Goal: Transaction & Acquisition: Purchase product/service

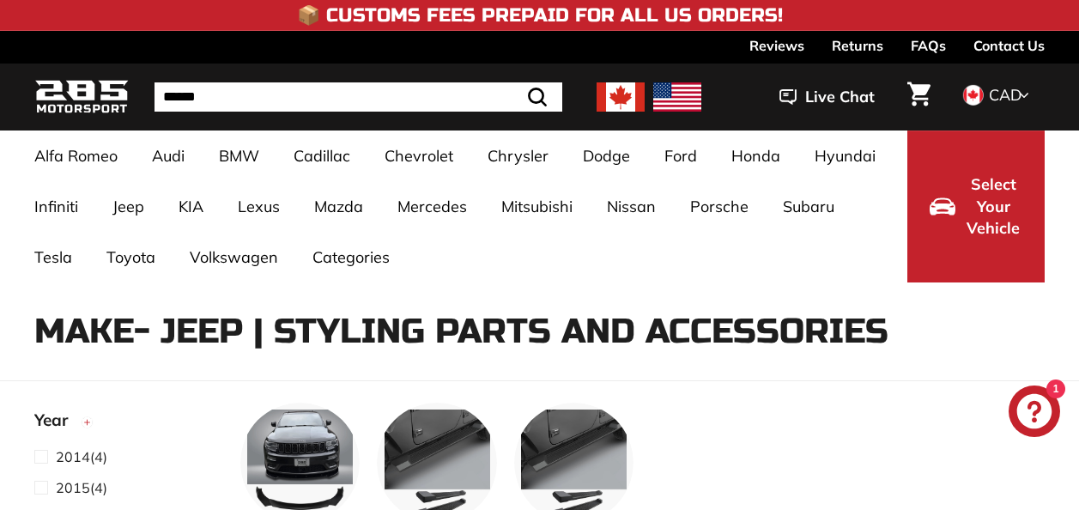
select select "**********"
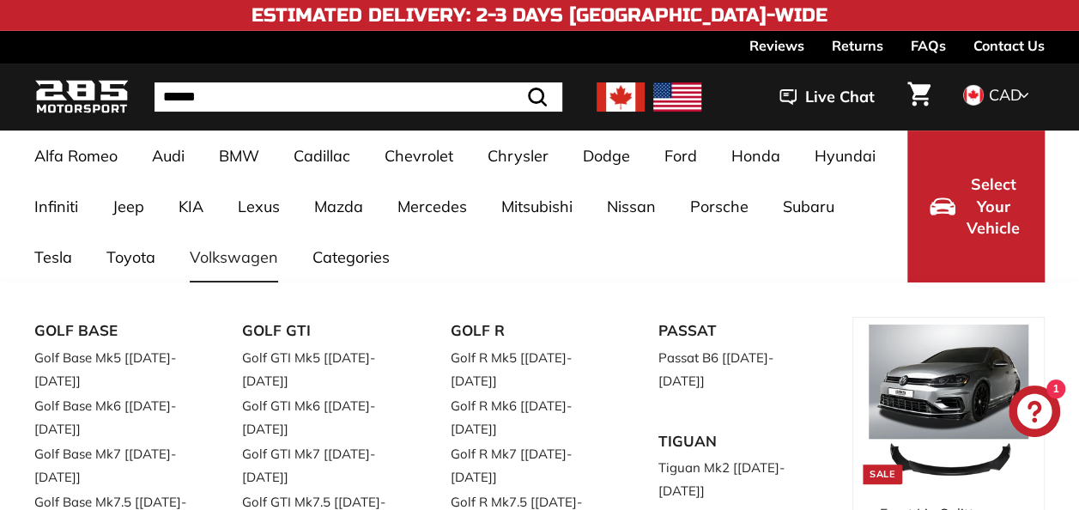
click at [221, 261] on link "Volkswagen" at bounding box center [234, 257] width 123 height 51
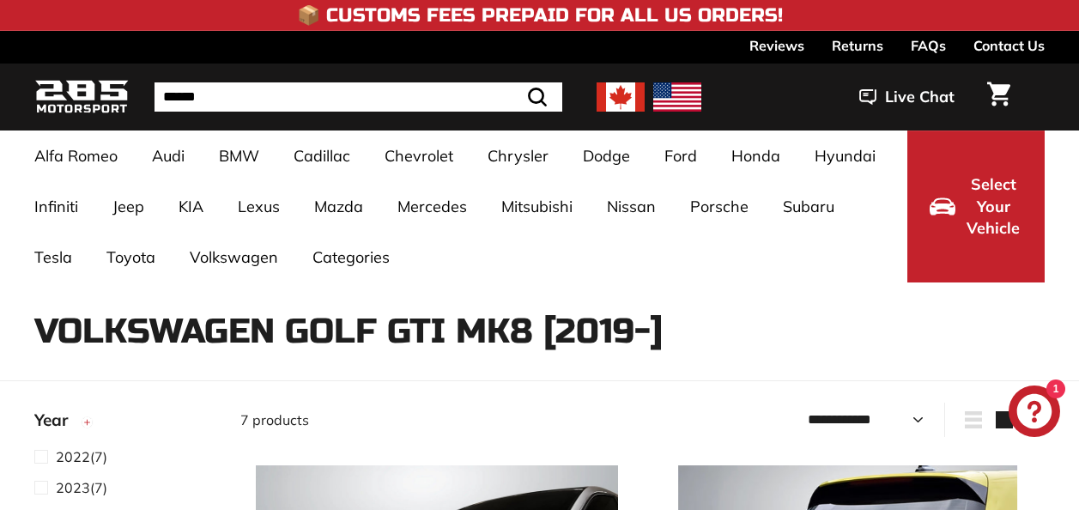
select select "**********"
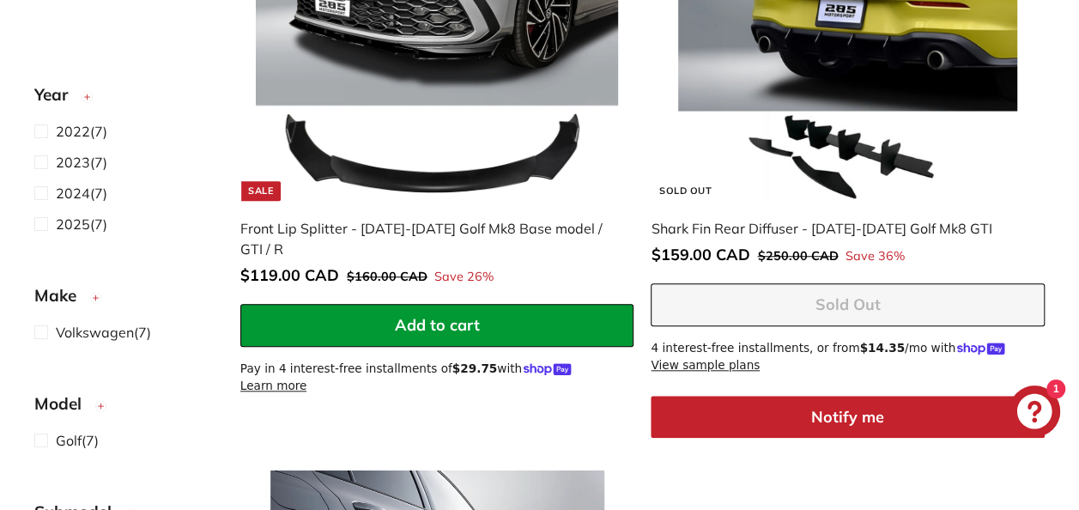
scroll to position [610, 0]
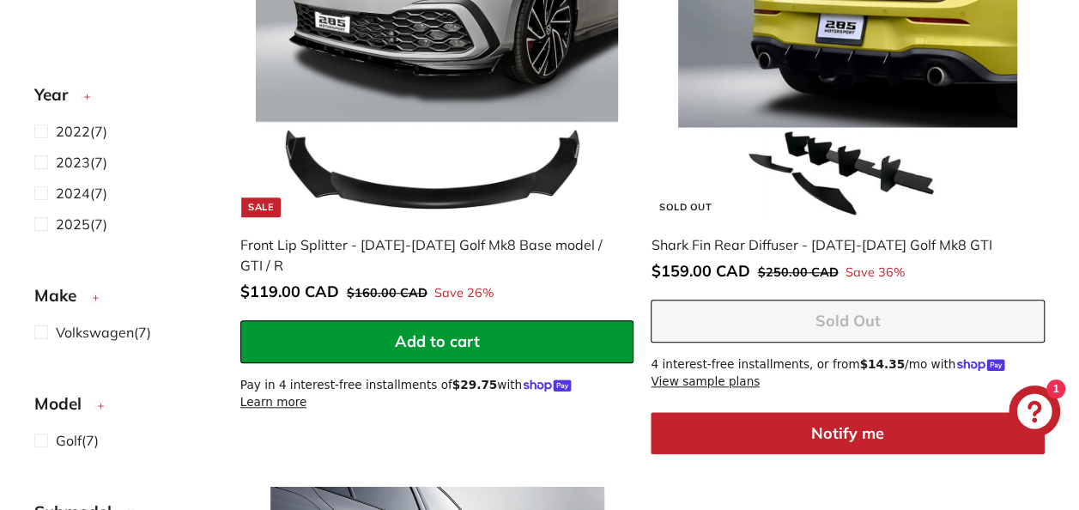
click at [377, 42] on img at bounding box center [437, 36] width 362 height 362
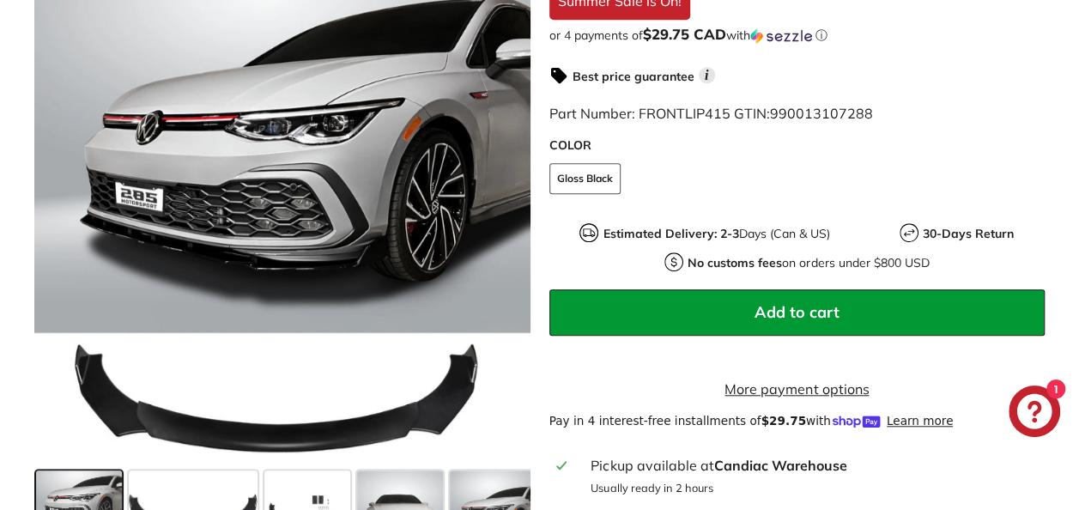
scroll to position [685, 0]
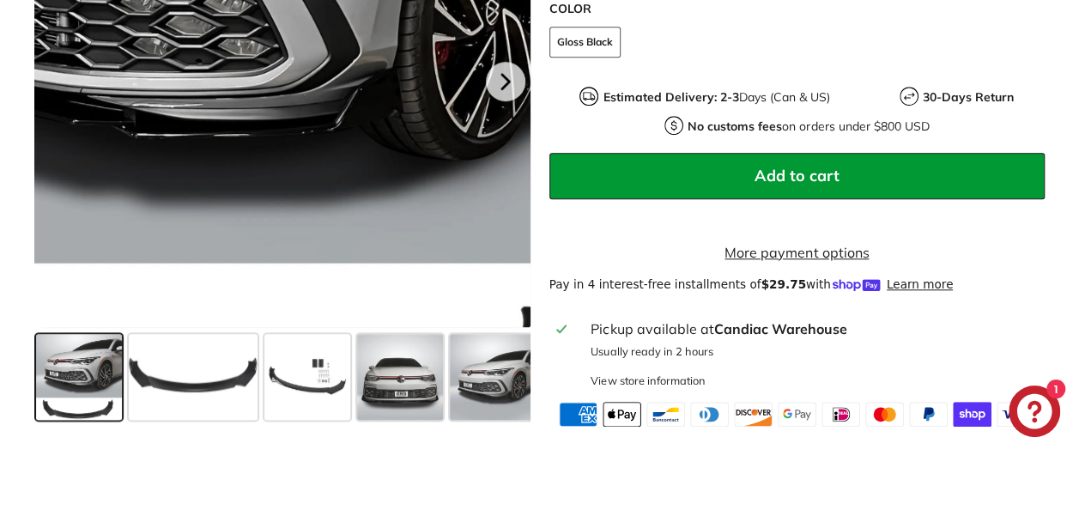
click at [378, 144] on div at bounding box center [282, 79] width 496 height 496
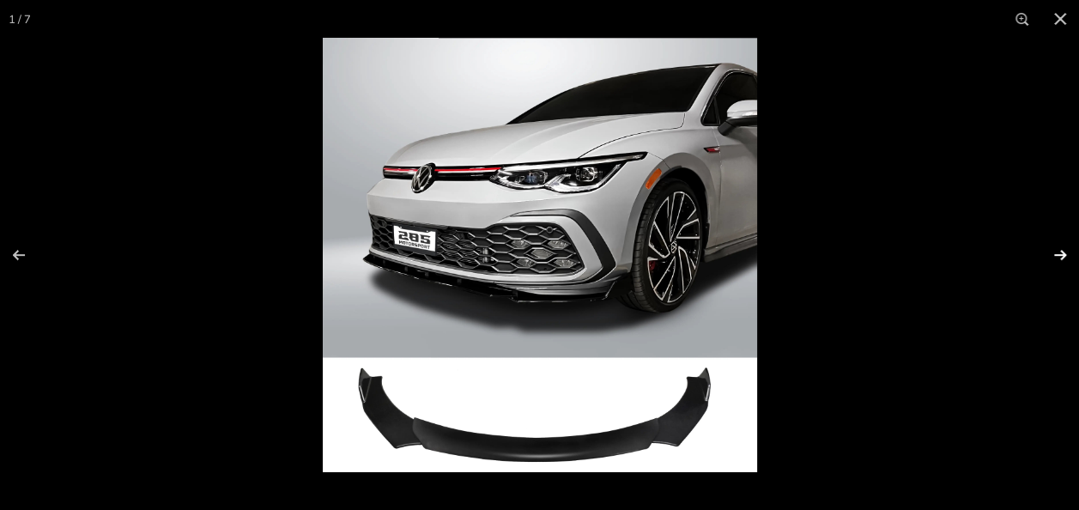
click at [1049, 258] on button at bounding box center [1049, 255] width 60 height 86
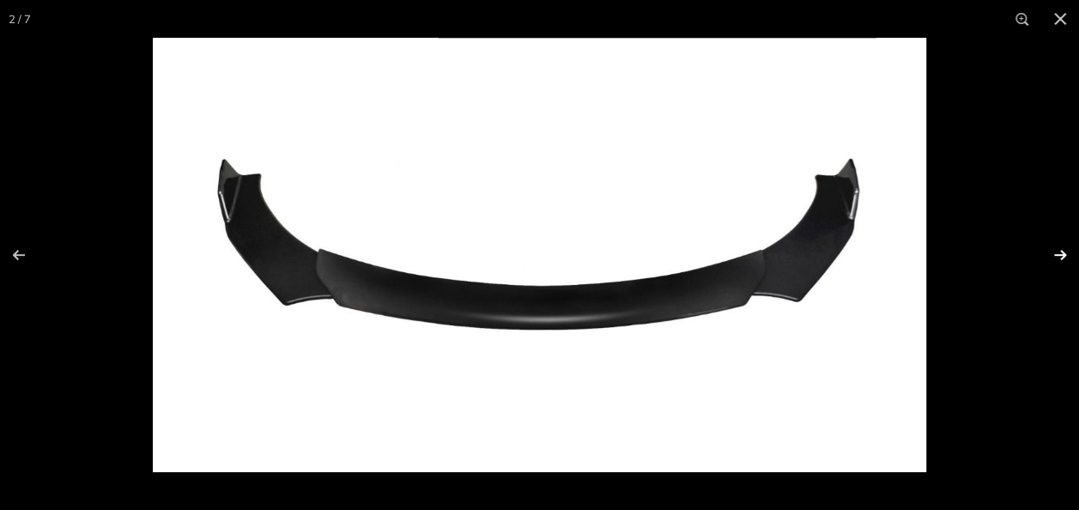
click at [1049, 257] on button at bounding box center [1049, 255] width 60 height 86
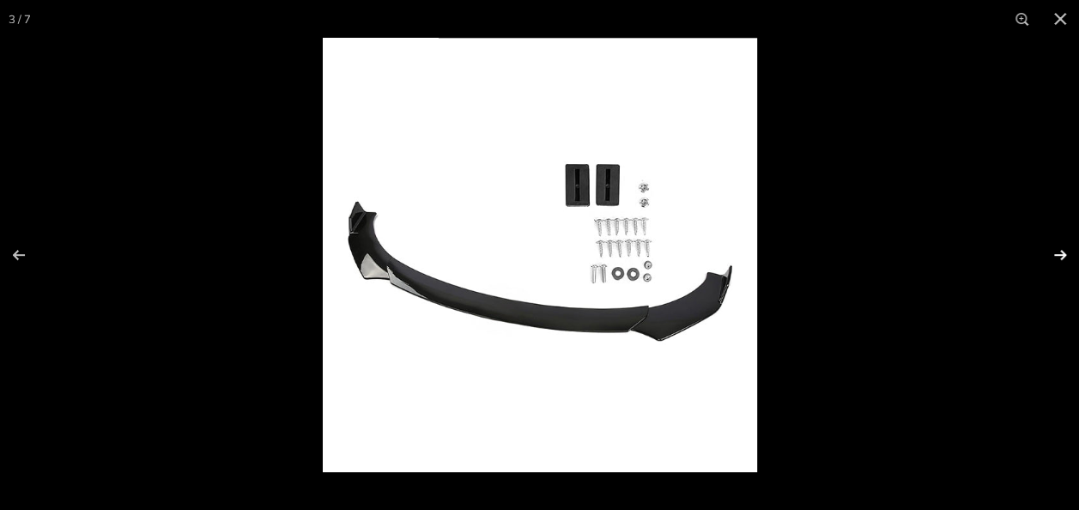
click at [1047, 256] on button at bounding box center [1049, 255] width 60 height 86
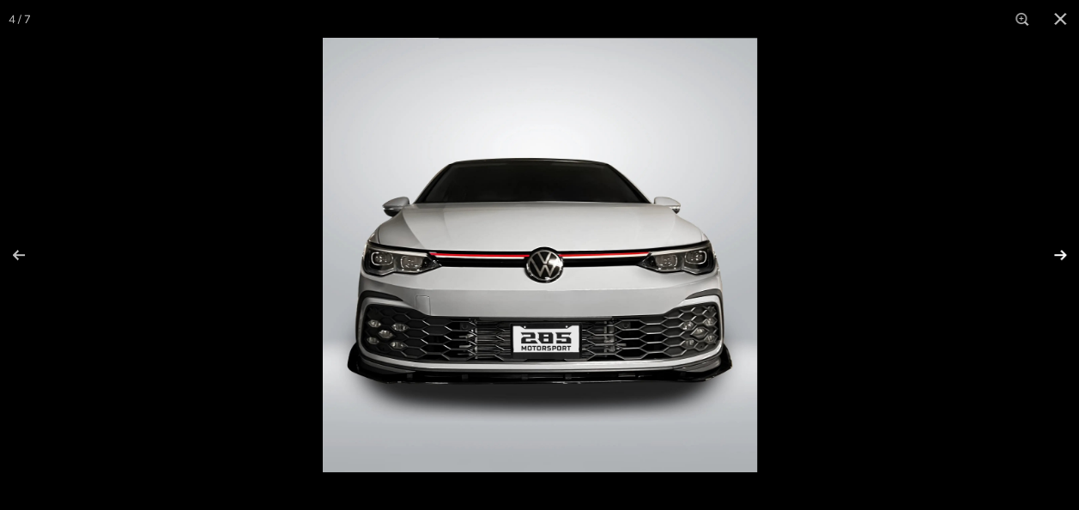
click at [1047, 255] on button at bounding box center [1049, 255] width 60 height 86
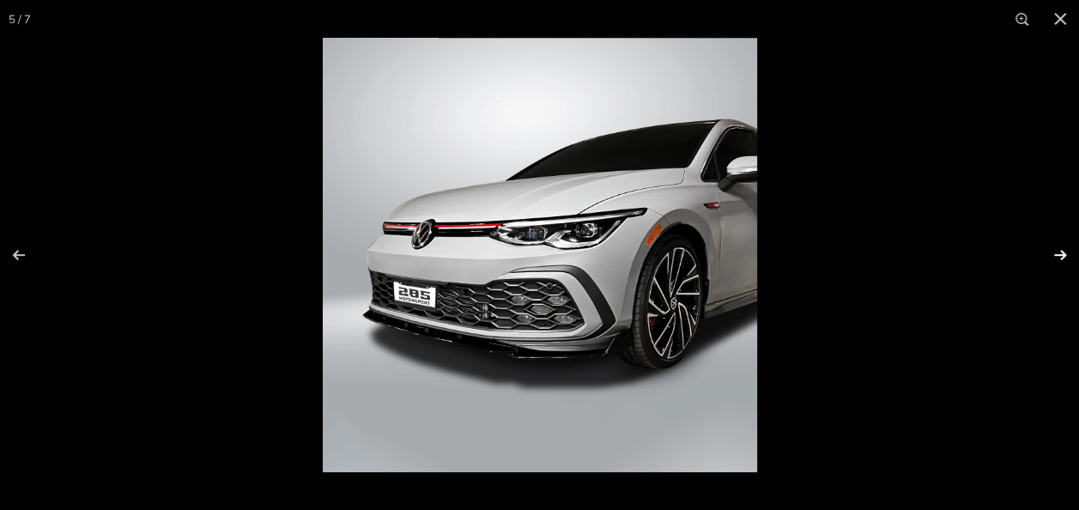
scroll to position [0, 194]
click at [1047, 252] on button at bounding box center [1049, 255] width 60 height 86
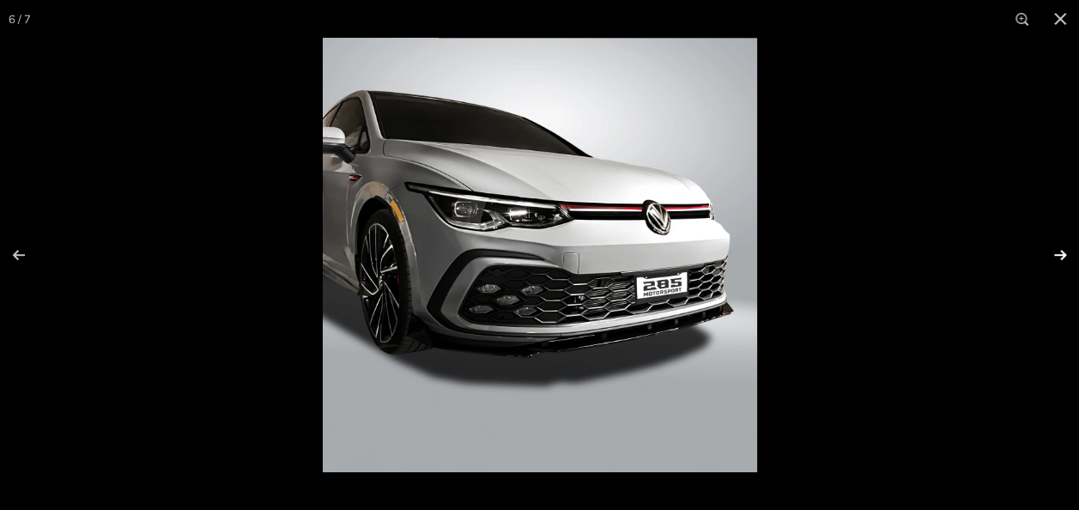
click at [1047, 251] on button at bounding box center [1049, 255] width 60 height 86
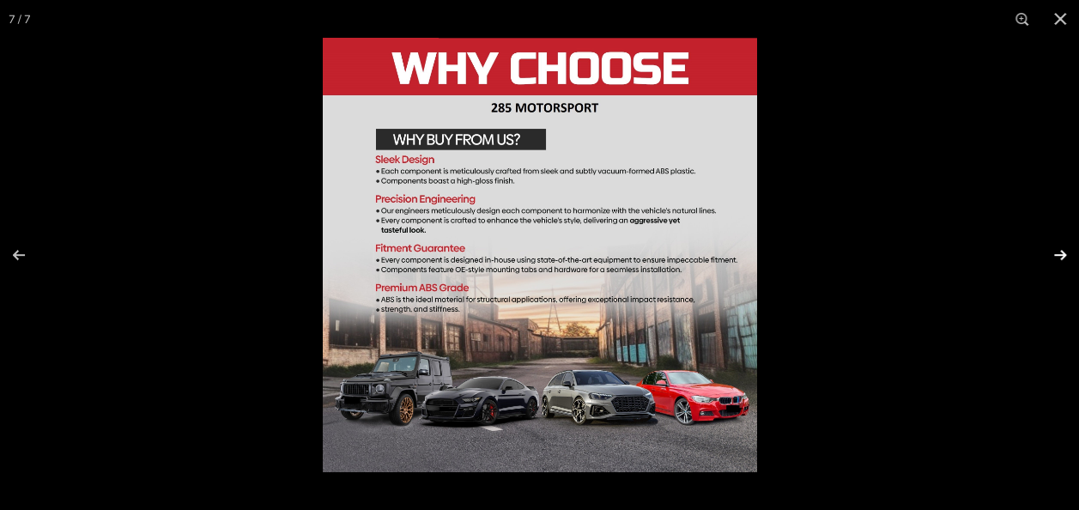
click at [1047, 251] on button at bounding box center [1049, 255] width 60 height 86
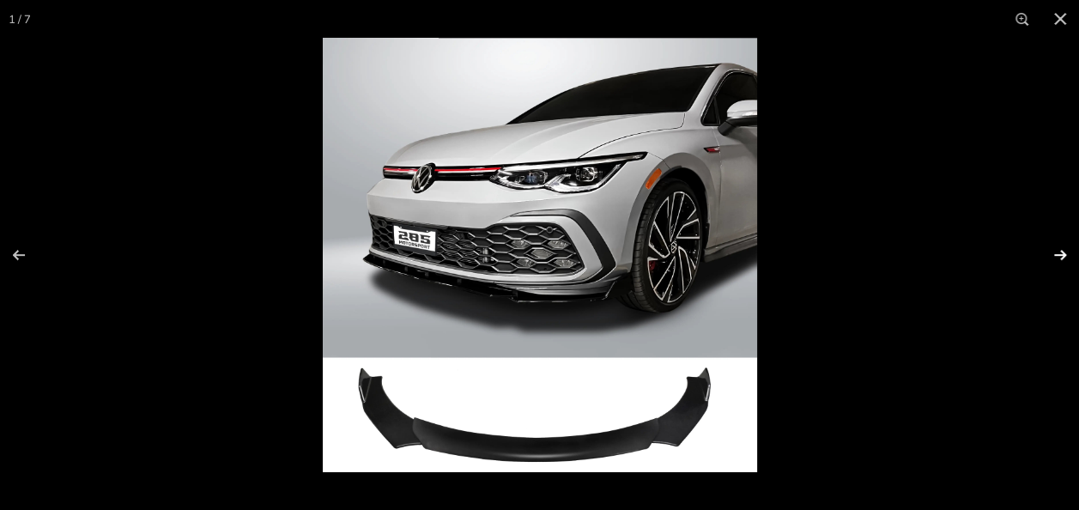
scroll to position [0, 0]
click at [67, 392] on div at bounding box center [539, 255] width 1079 height 510
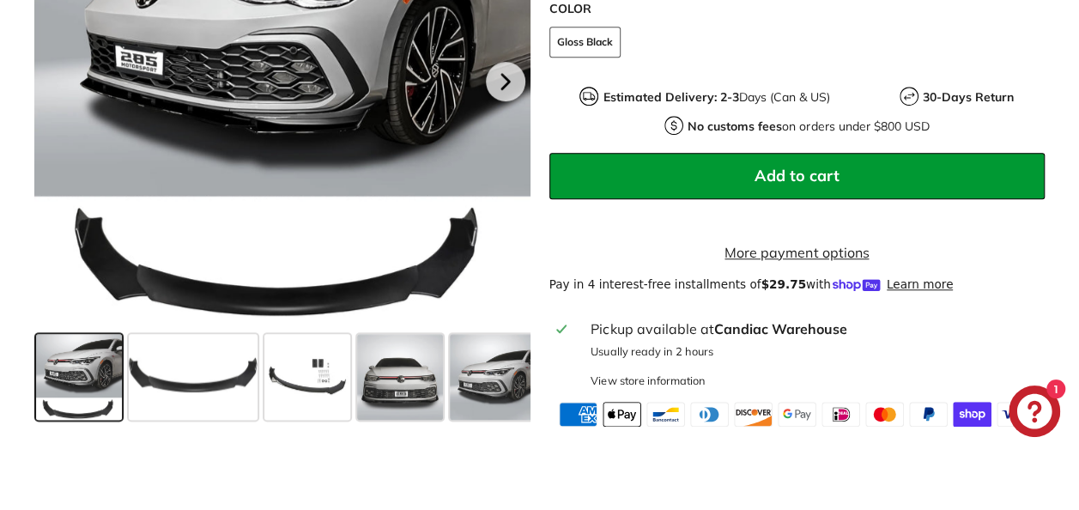
click at [630, 173] on button "Add to cart" at bounding box center [797, 176] width 496 height 46
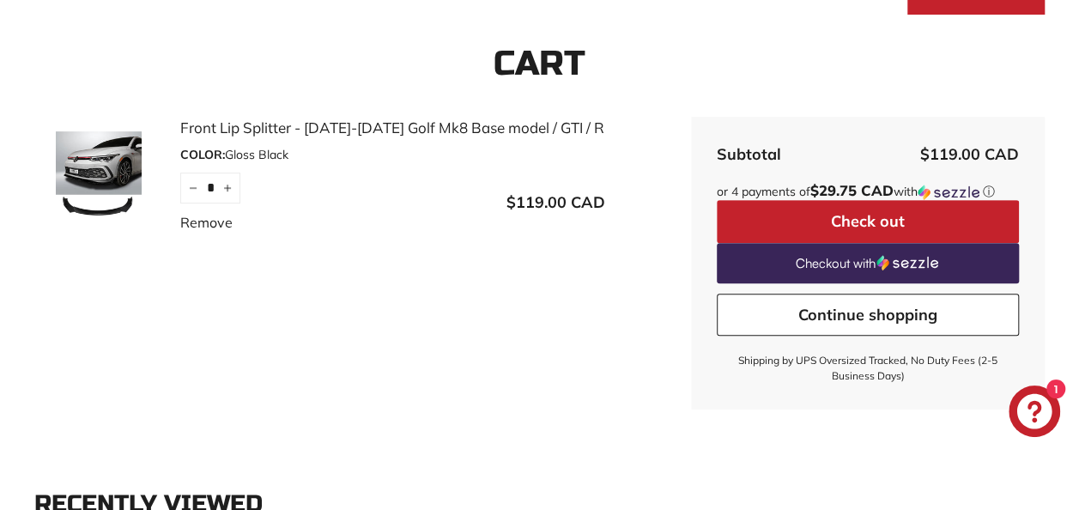
scroll to position [290, 0]
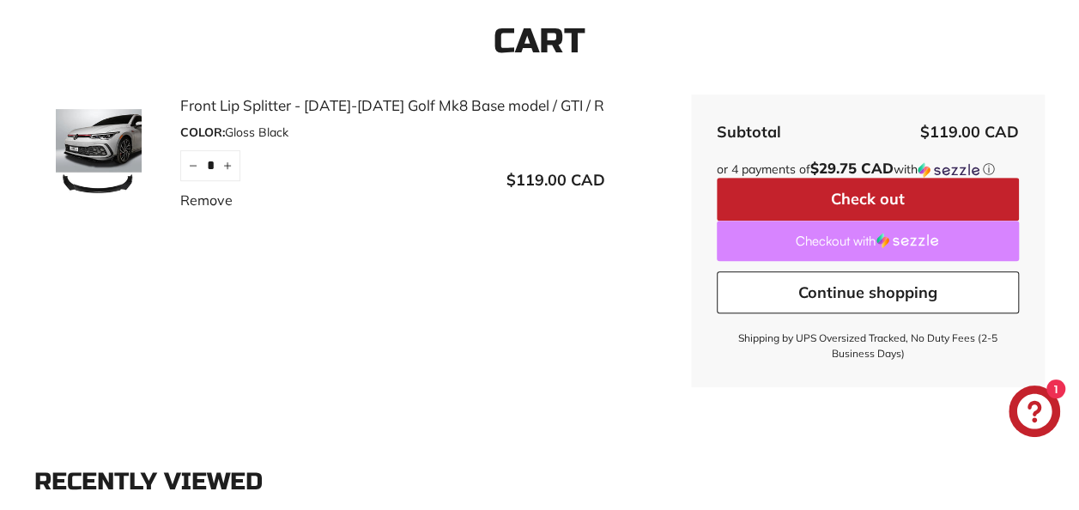
click at [824, 242] on link "Checkout with" at bounding box center [868, 241] width 302 height 40
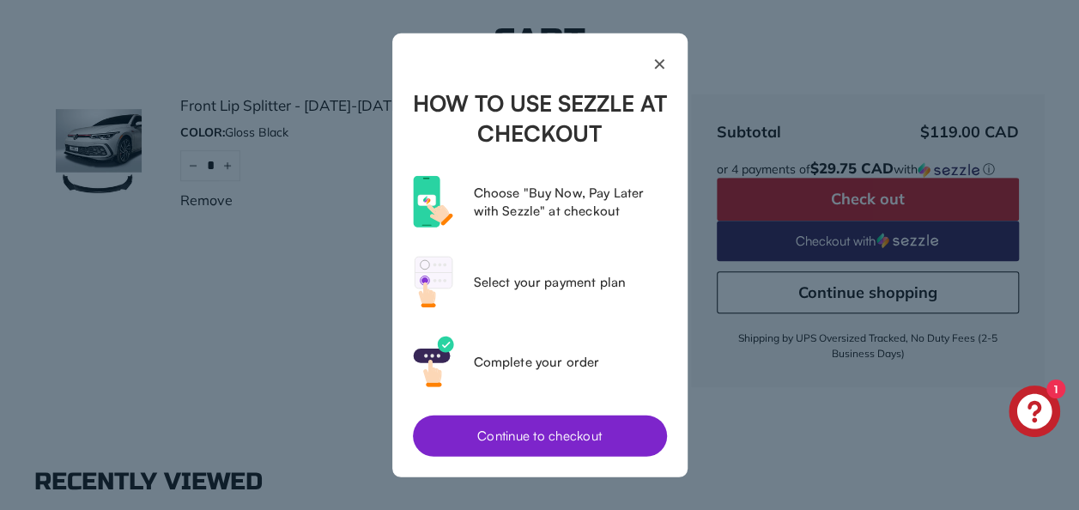
click at [539, 425] on button "Continue to checkout" at bounding box center [540, 435] width 254 height 41
